Goal: Information Seeking & Learning: Learn about a topic

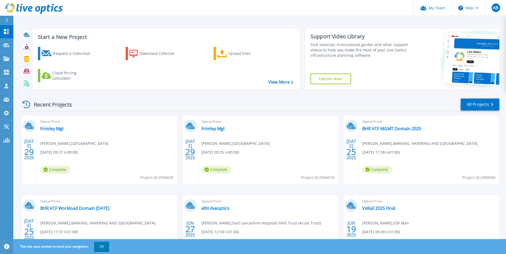
click at [138, 141] on div "Optical Prime Frimley Mgt [PERSON_NAME] , [GEOGRAPHIC_DATA] [DATE] 09:27 (+00:0…" at bounding box center [107, 150] width 140 height 69
click at [45, 125] on div "Optical Prime Frimley Mgt Harrison Campbell , Wexham Hospital 07/29/2025, 09:27…" at bounding box center [107, 150] width 140 height 69
click at [47, 129] on link "Frimley Mgt" at bounding box center [51, 128] width 23 height 5
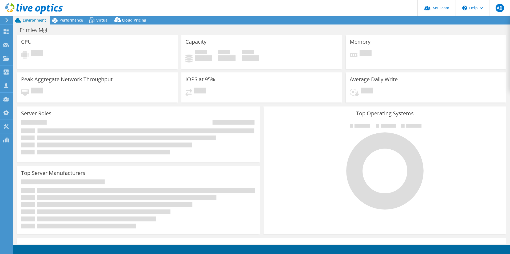
select select "USD"
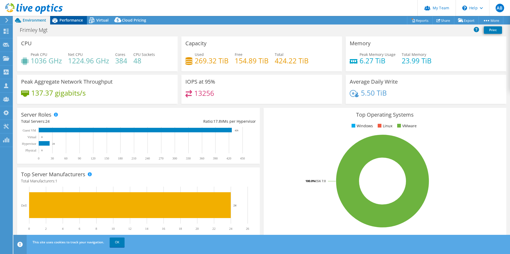
click at [67, 21] on span "Performance" at bounding box center [70, 20] width 23 height 5
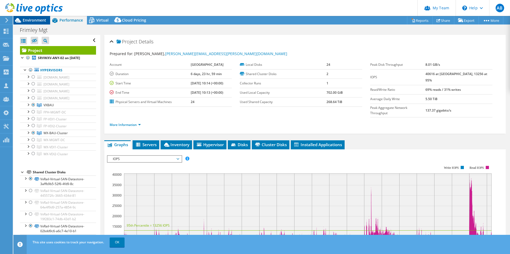
click at [35, 21] on span "Environment" at bounding box center [34, 20] width 23 height 5
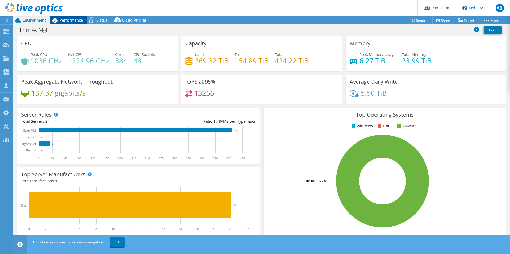
click at [73, 20] on span "Performance" at bounding box center [70, 20] width 23 height 5
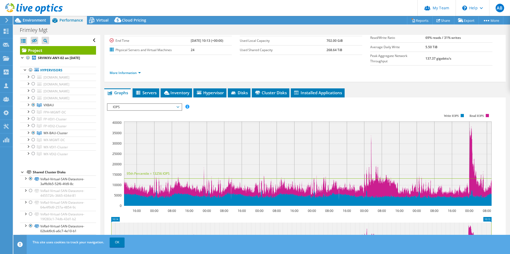
scroll to position [53, 0]
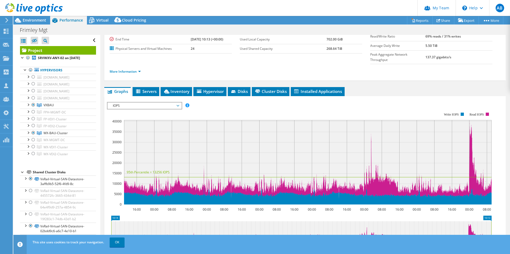
click at [147, 103] on span "IOPS" at bounding box center [144, 106] width 69 height 6
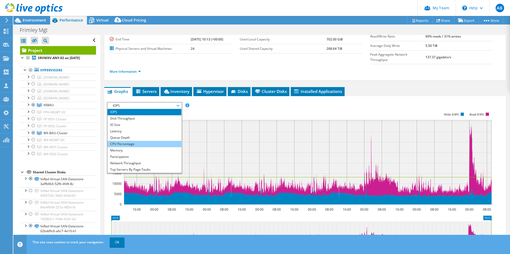
click at [125, 141] on li "CPU Percentage" at bounding box center [144, 144] width 74 height 6
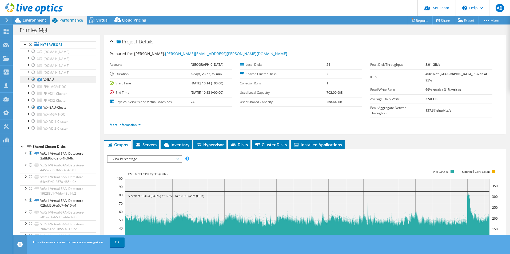
scroll to position [52, 0]
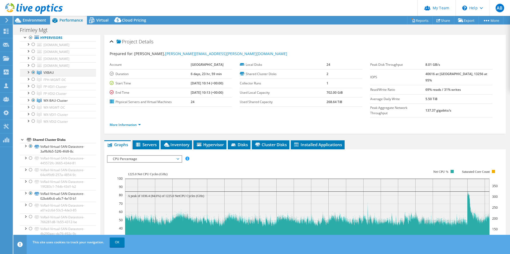
click at [27, 74] on div at bounding box center [27, 71] width 5 height 5
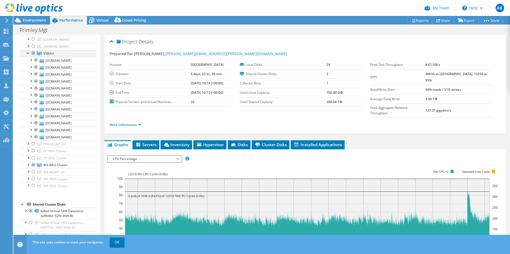
click at [29, 55] on div at bounding box center [27, 52] width 5 height 5
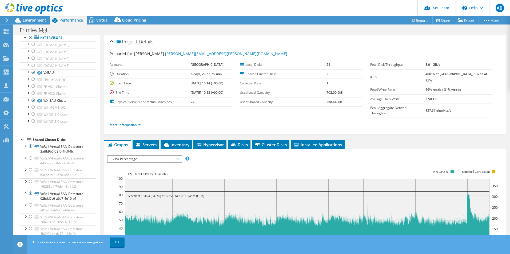
scroll to position [0, 0]
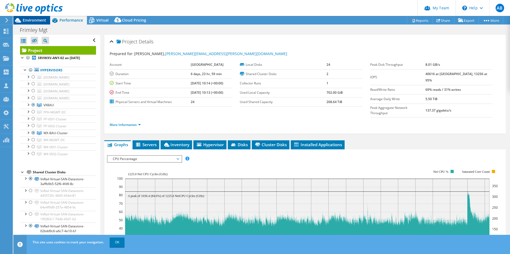
click at [25, 19] on span "Environment" at bounding box center [34, 20] width 23 height 5
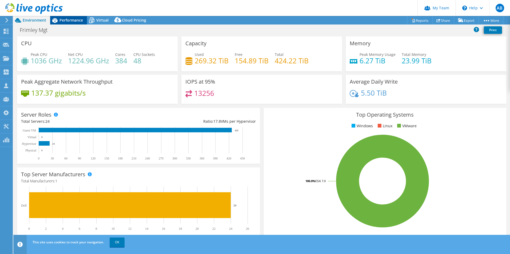
click at [75, 17] on div "Performance" at bounding box center [68, 20] width 37 height 9
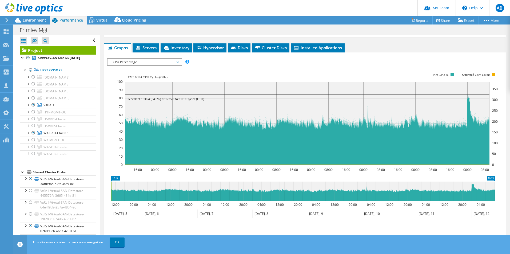
scroll to position [70, 0]
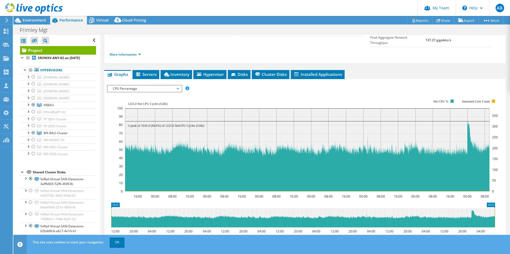
click at [40, 17] on div at bounding box center [31, 9] width 63 height 18
click at [40, 19] on span "Environment" at bounding box center [34, 20] width 23 height 5
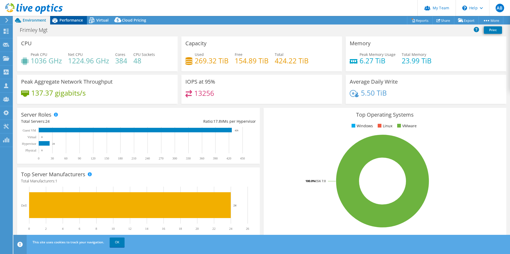
click at [73, 21] on span "Performance" at bounding box center [70, 20] width 23 height 5
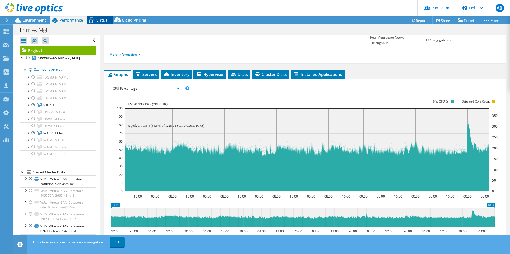
click at [96, 21] on icon at bounding box center [91, 20] width 9 height 9
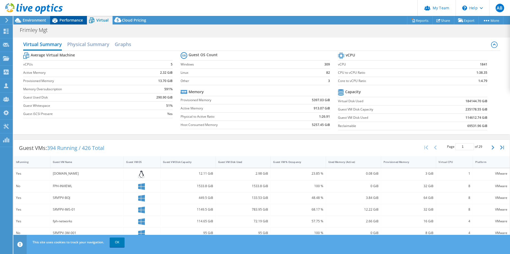
click at [67, 20] on span "Performance" at bounding box center [70, 20] width 23 height 5
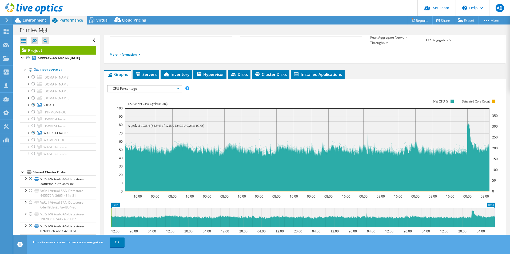
scroll to position [0, 0]
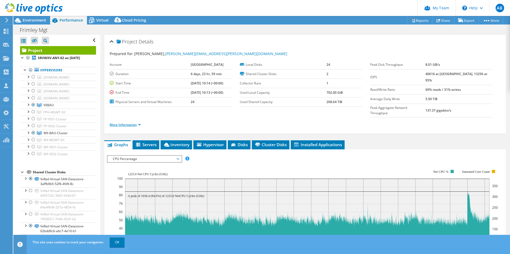
drag, startPoint x: 137, startPoint y: 114, endPoint x: 141, endPoint y: 114, distance: 3.7
click at [137, 123] on link "More Information" at bounding box center [125, 125] width 31 height 5
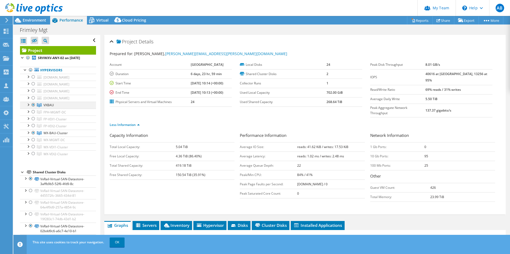
click at [33, 108] on div at bounding box center [33, 105] width 5 height 6
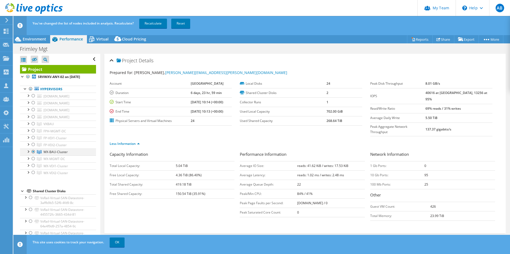
click at [34, 155] on div at bounding box center [33, 152] width 5 height 6
click at [35, 134] on div at bounding box center [33, 131] width 5 height 6
click at [33, 162] on div at bounding box center [33, 159] width 5 height 6
click at [160, 23] on link "Recalculate" at bounding box center [153, 24] width 28 height 10
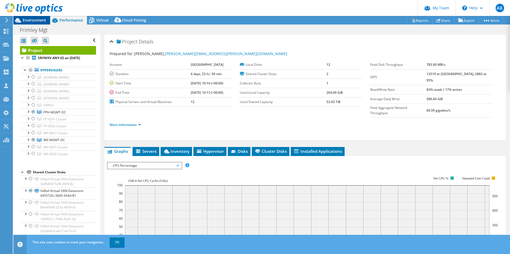
click at [34, 19] on span "Environment" at bounding box center [34, 20] width 23 height 5
